Goal: Task Accomplishment & Management: Use online tool/utility

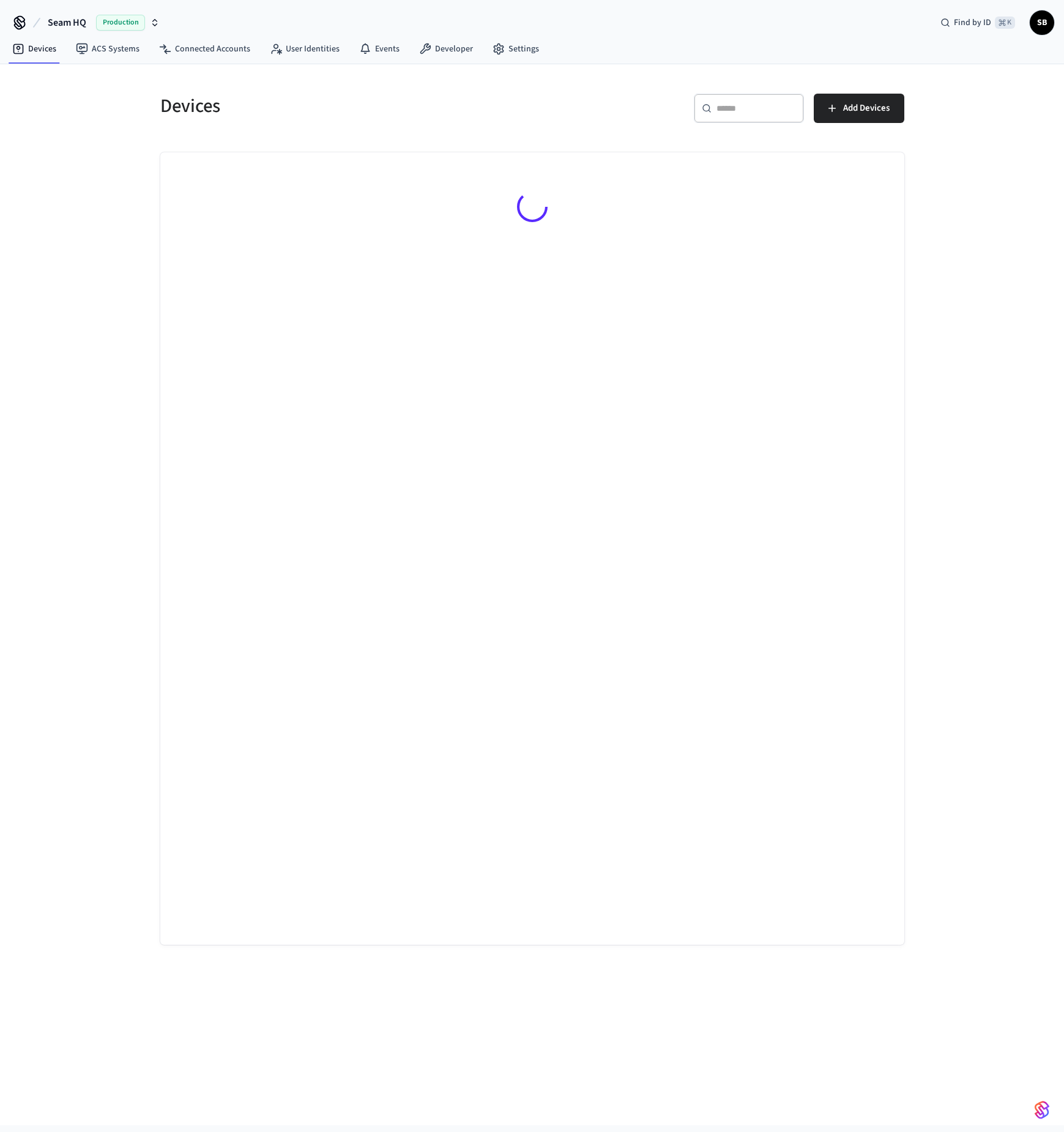
click at [1032, 798] on div "Devices ​ ​ Add Devices" at bounding box center [532, 594] width 1064 height 1061
